Goal: Task Accomplishment & Management: Manage account settings

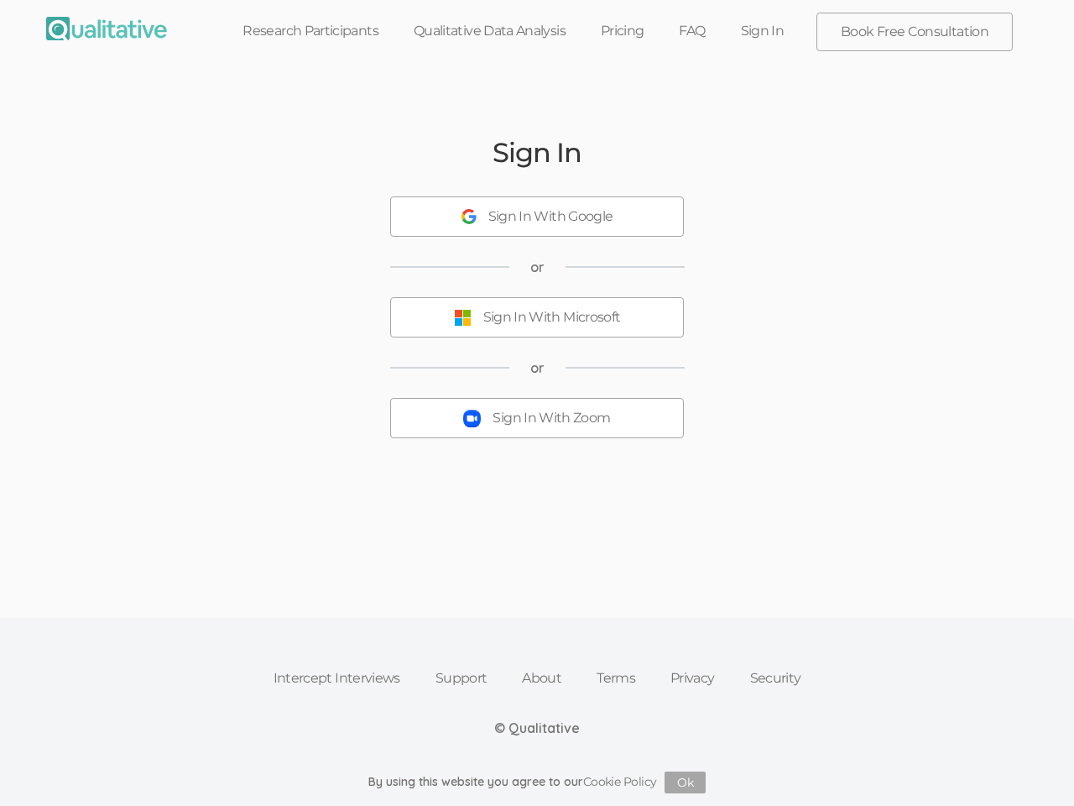
click at [537, 403] on button "Sign In With Zoom" at bounding box center [537, 418] width 294 height 40
click at [537, 217] on div "Sign In With Google" at bounding box center [551, 216] width 125 height 19
click at [537, 317] on div "Sign In With Microsoft" at bounding box center [553, 317] width 138 height 19
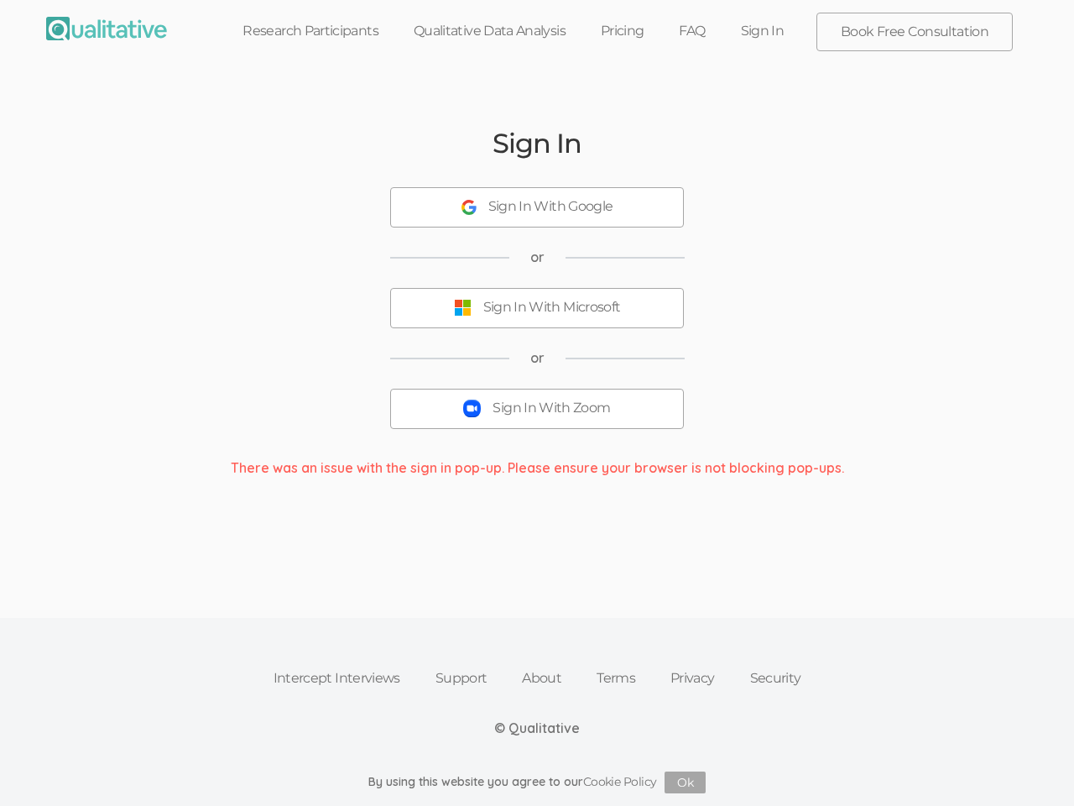
click at [537, 418] on div "Sign In With Zoom" at bounding box center [552, 408] width 118 height 19
click at [686, 782] on button "Ok" at bounding box center [685, 782] width 41 height 22
